Goal: Navigation & Orientation: Find specific page/section

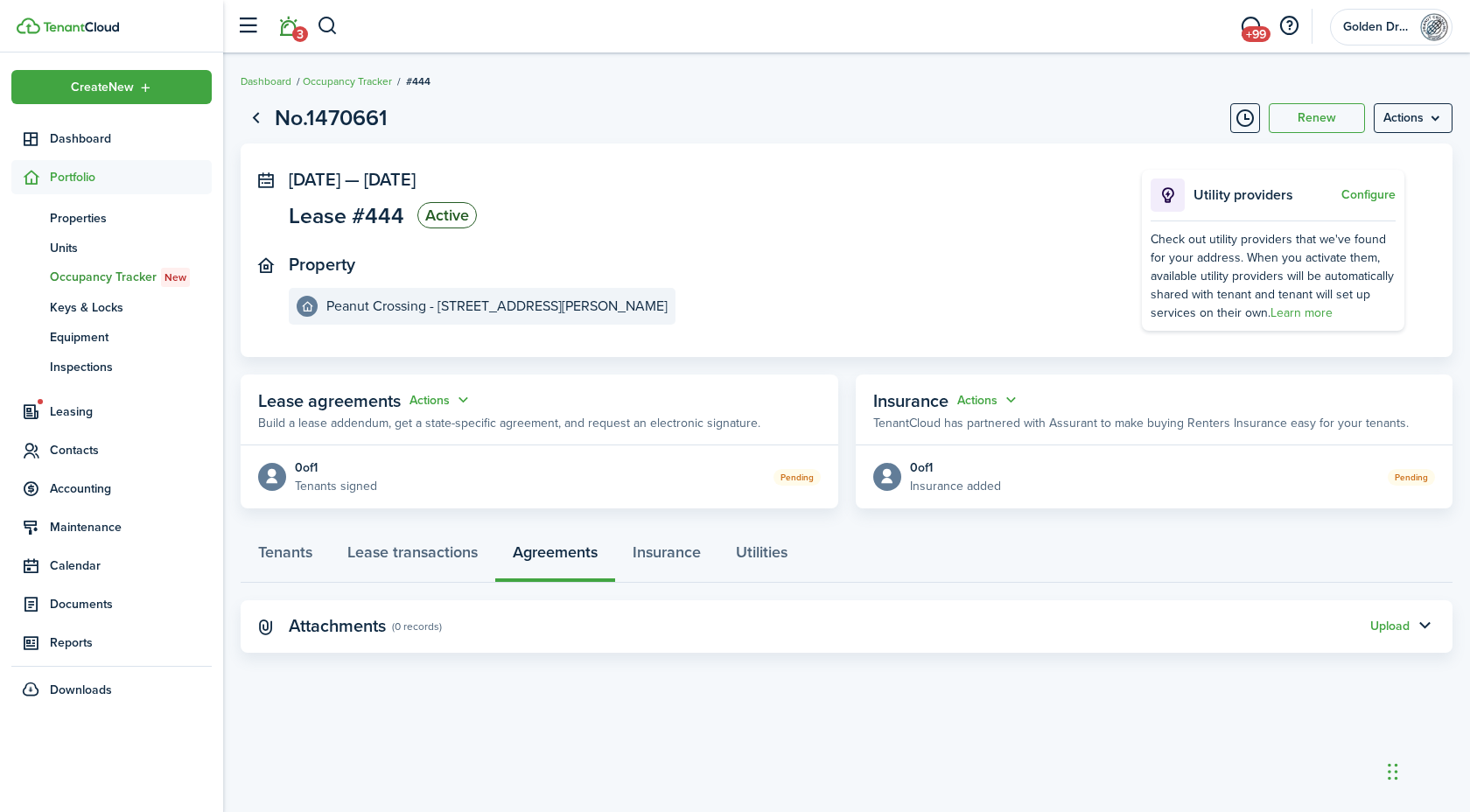
click at [288, 25] on link "3" at bounding box center [288, 27] width 33 height 45
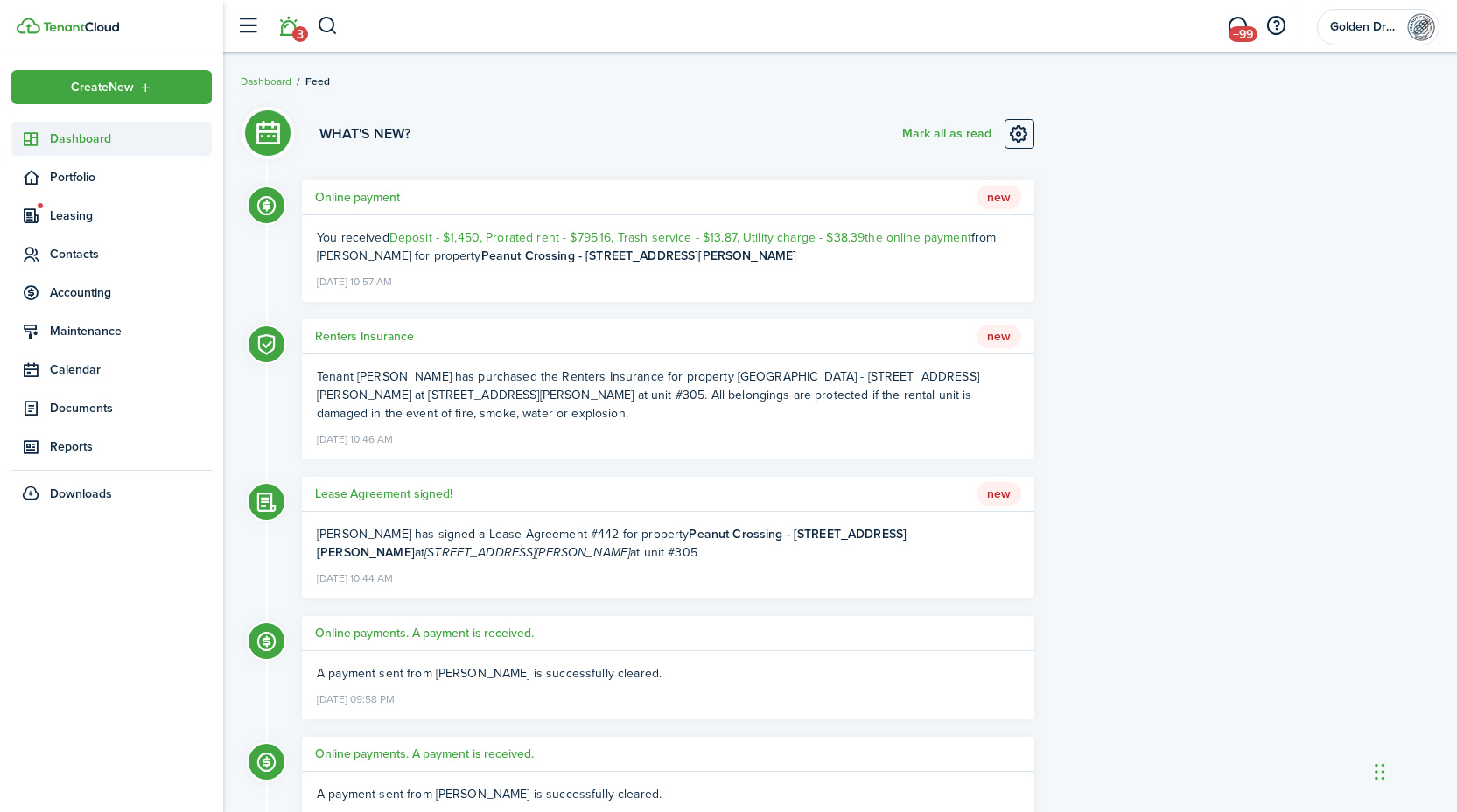
click at [109, 138] on span "Dashboard" at bounding box center [131, 139] width 162 height 18
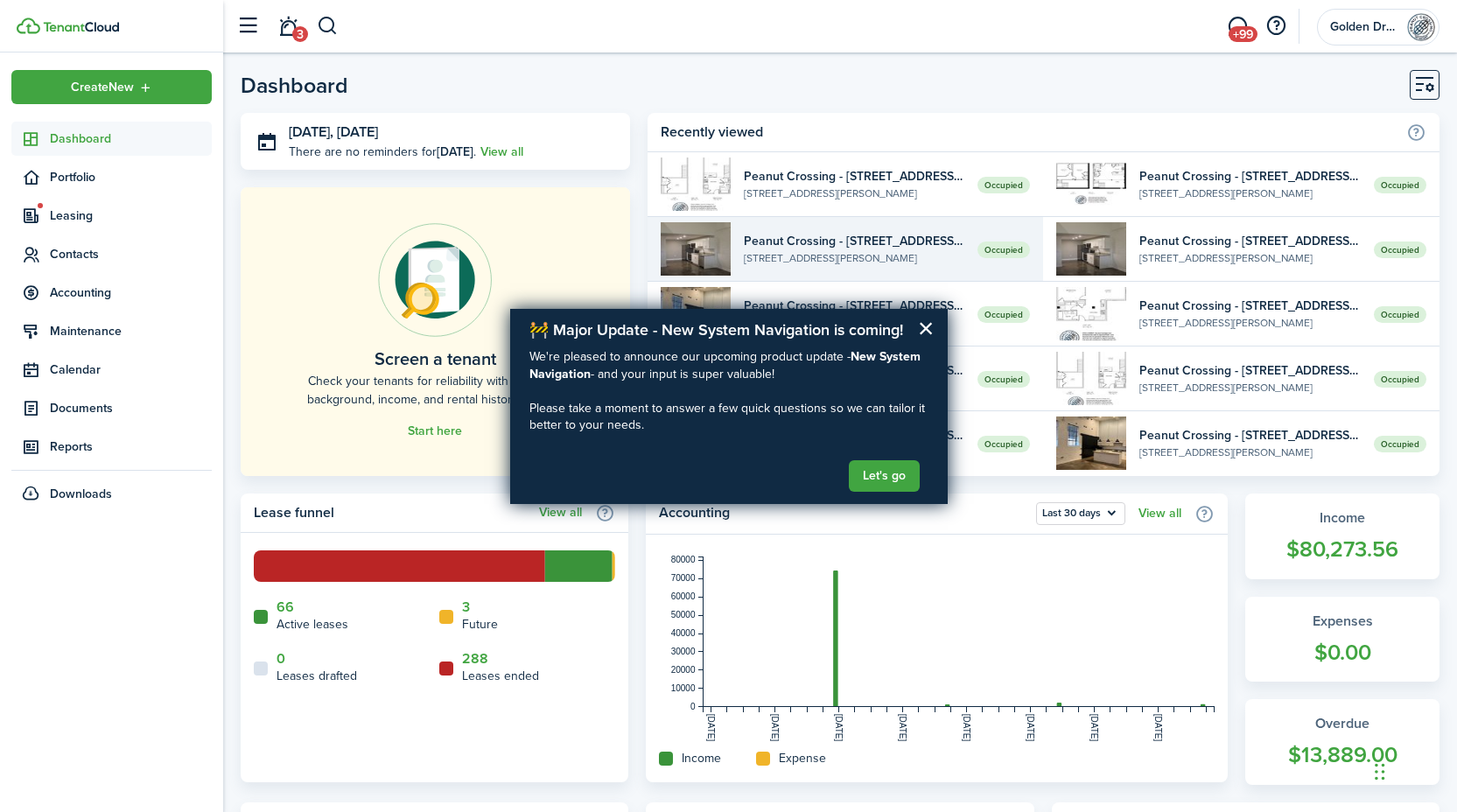
drag, startPoint x: 918, startPoint y: 337, endPoint x: 755, endPoint y: 243, distance: 188.2
click at [918, 337] on button "×" at bounding box center [926, 328] width 17 height 28
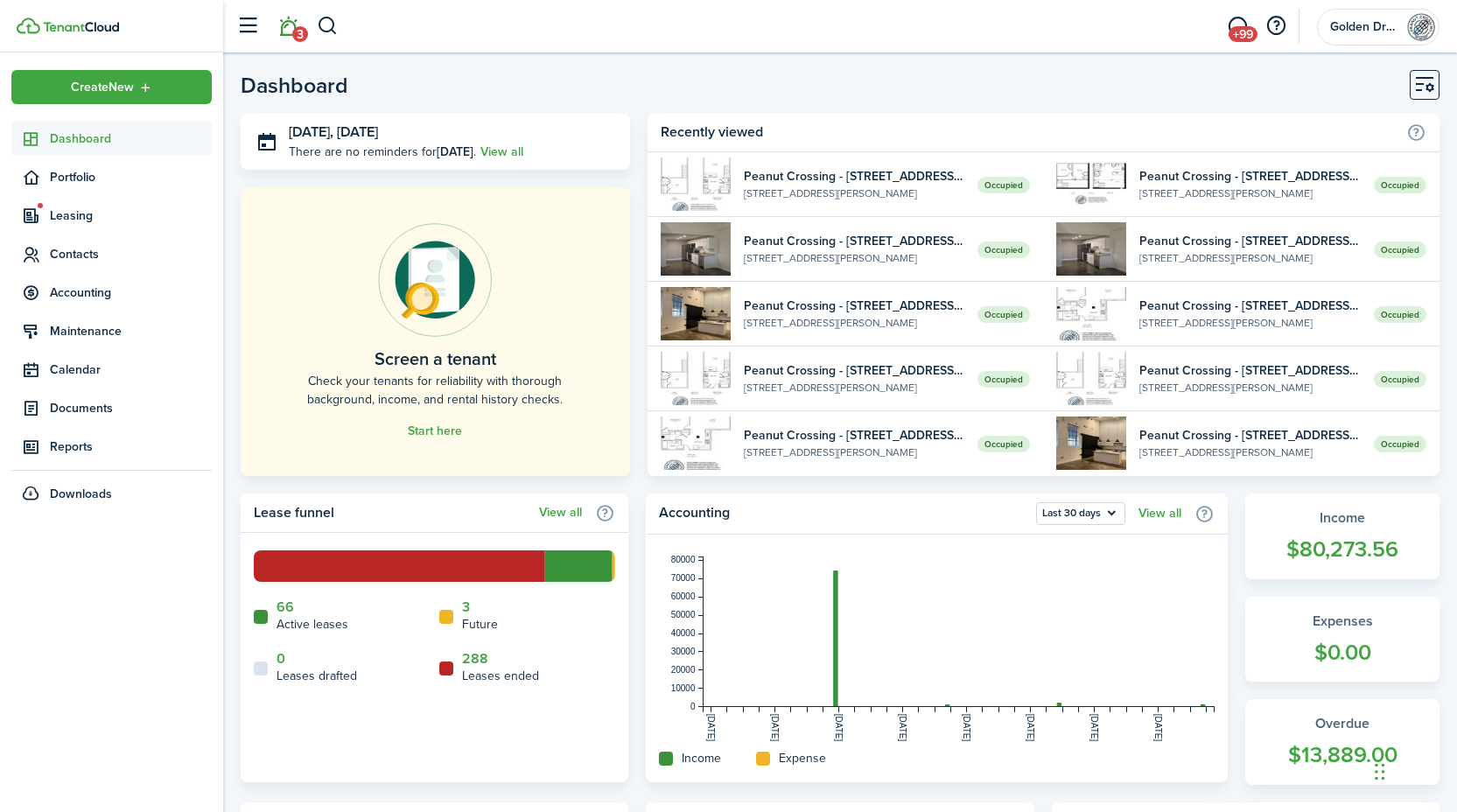
click at [286, 31] on link "3" at bounding box center [288, 27] width 33 height 45
